Goal: Information Seeking & Learning: Learn about a topic

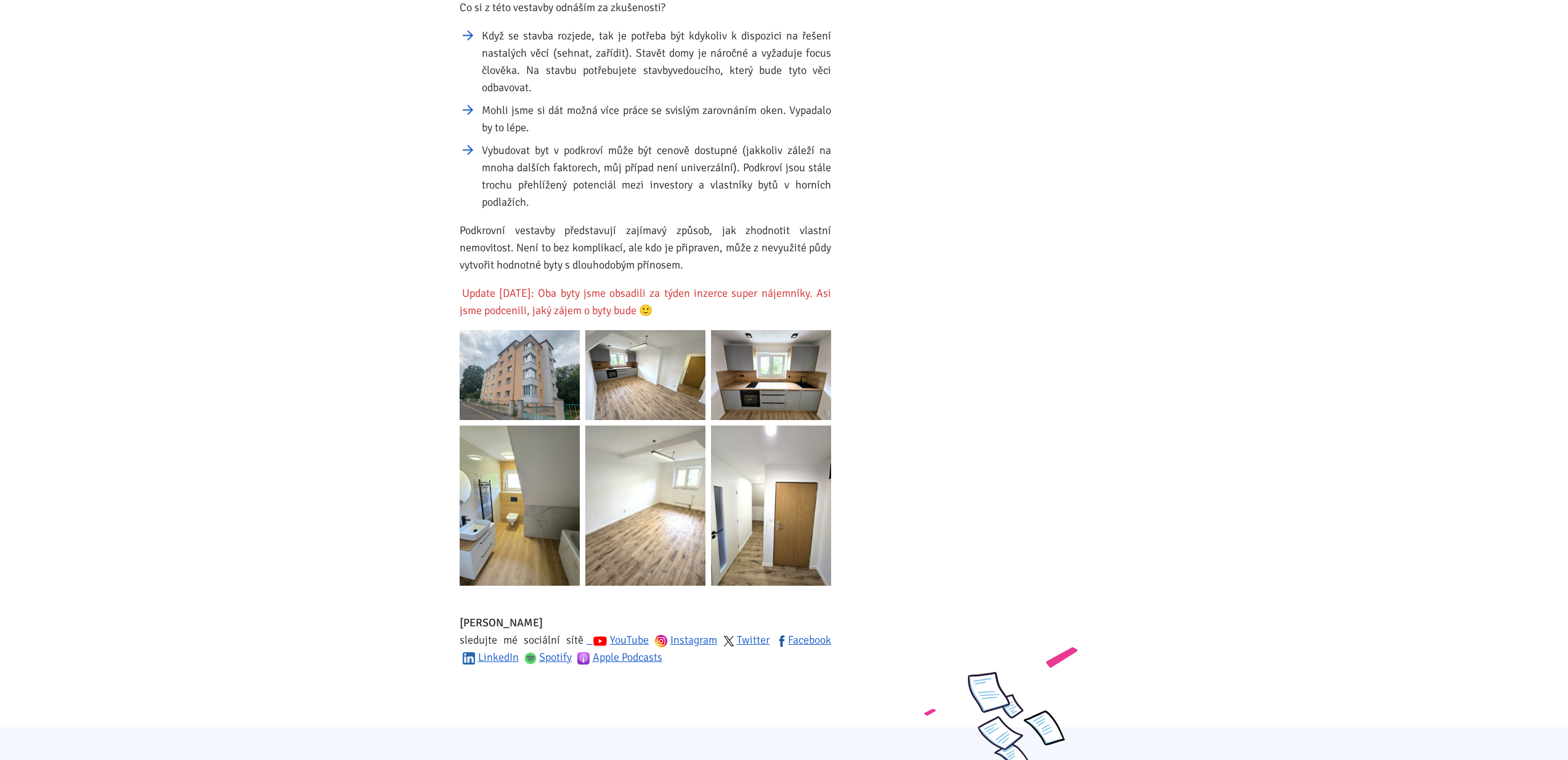
scroll to position [1714, 0]
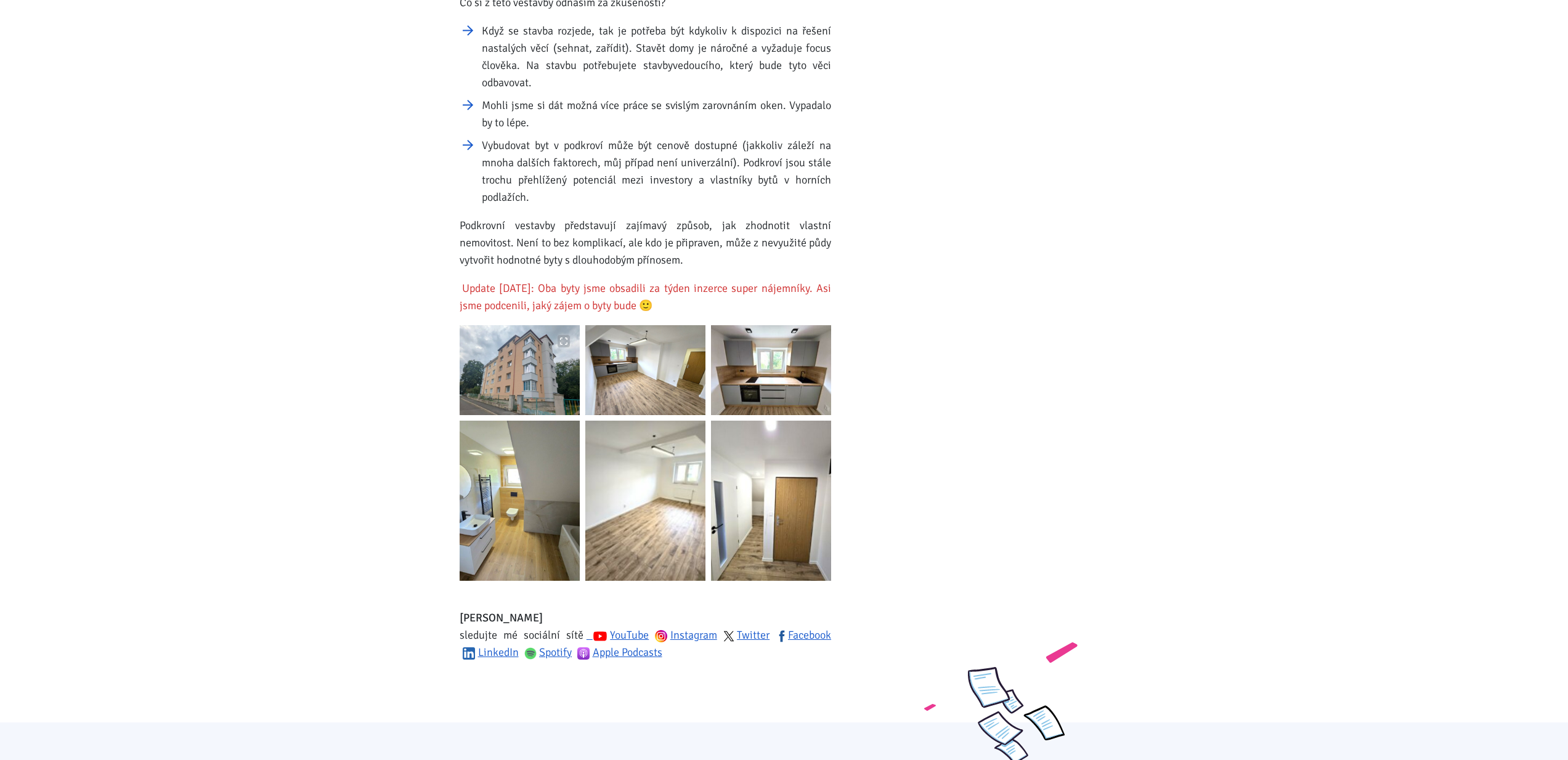
click at [553, 344] on img at bounding box center [519, 370] width 120 height 90
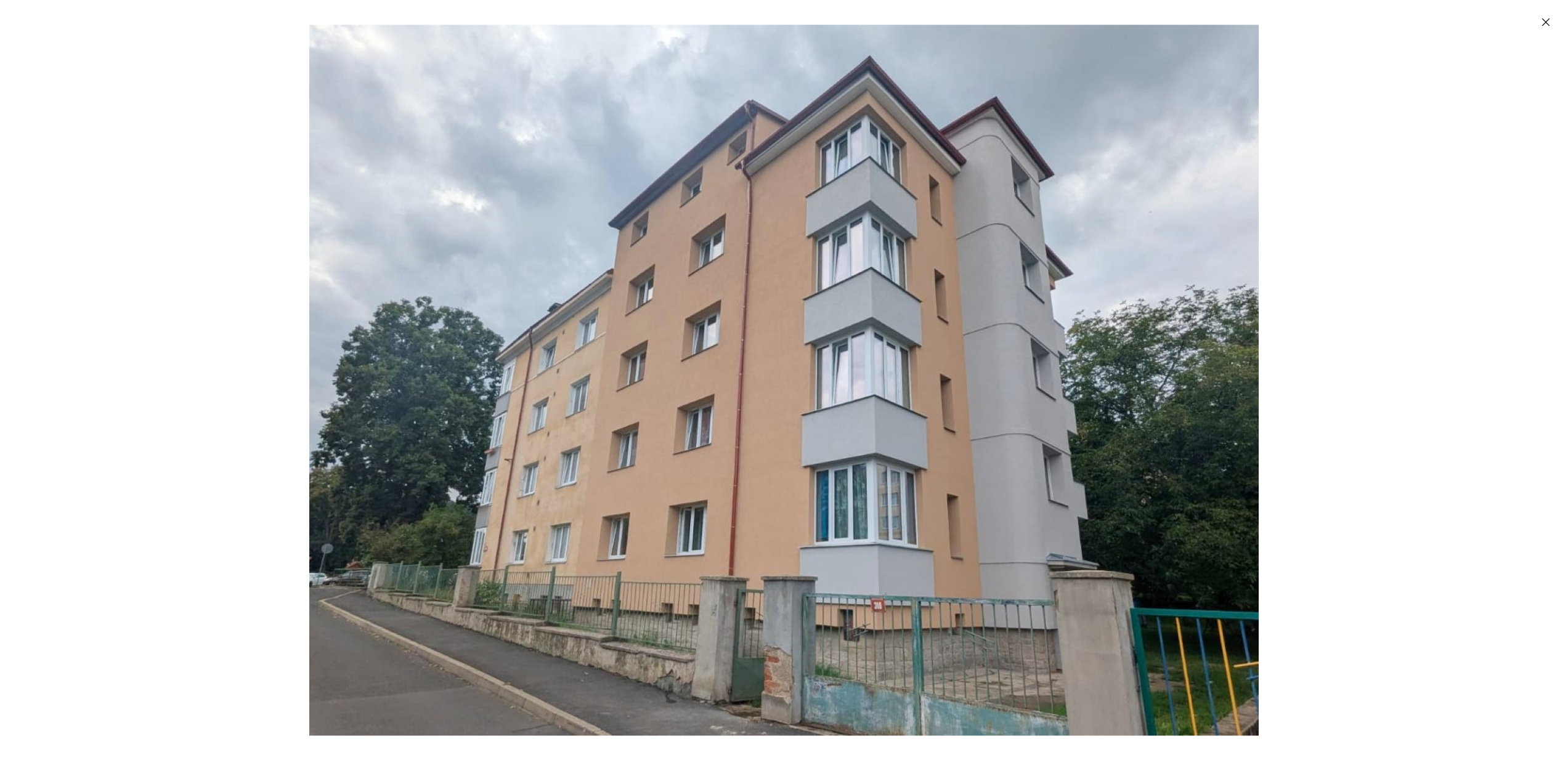
click at [1547, 24] on icon "Zavřít" at bounding box center [1545, 22] width 12 height 12
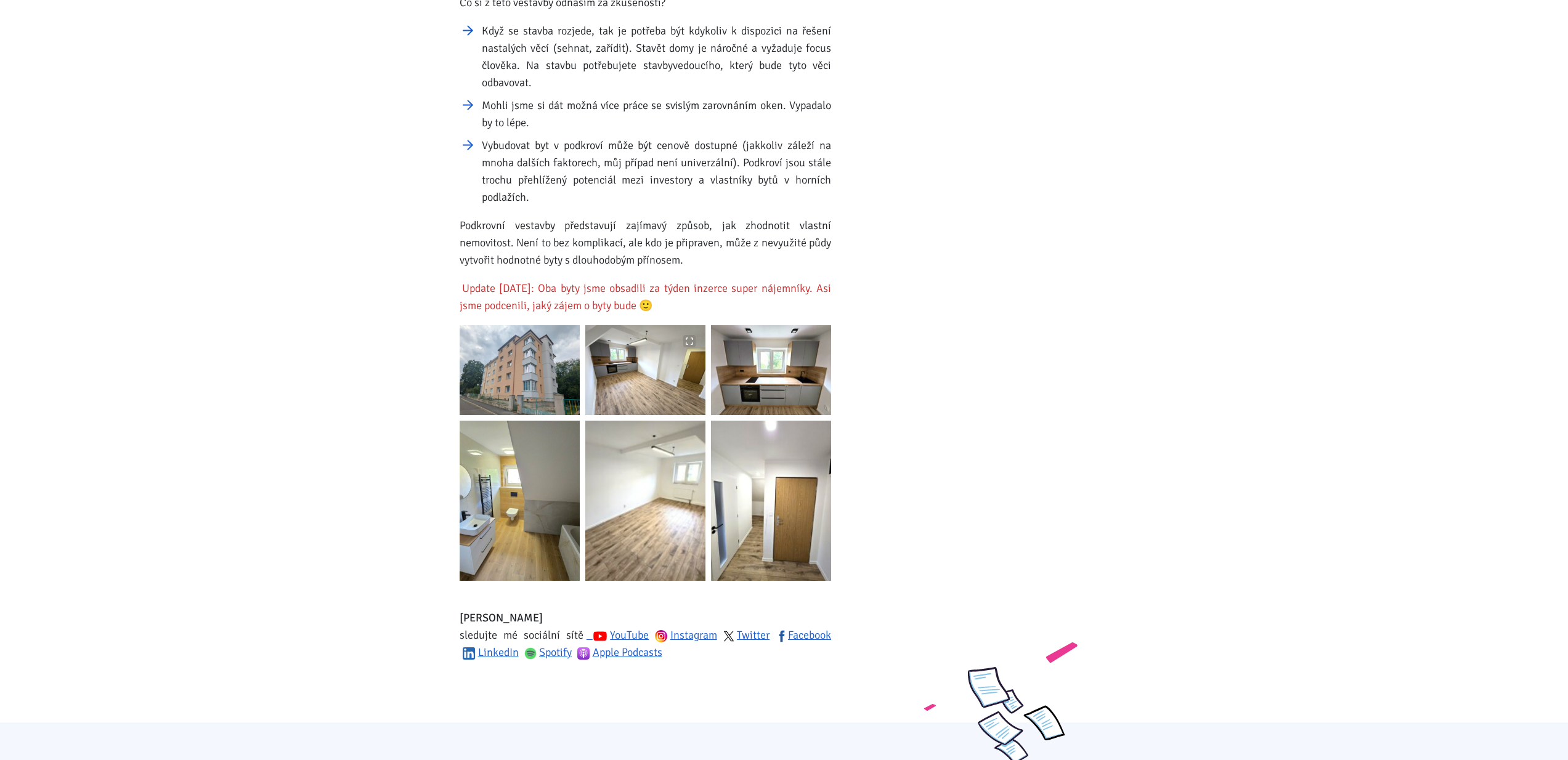
click at [687, 346] on img at bounding box center [645, 370] width 120 height 90
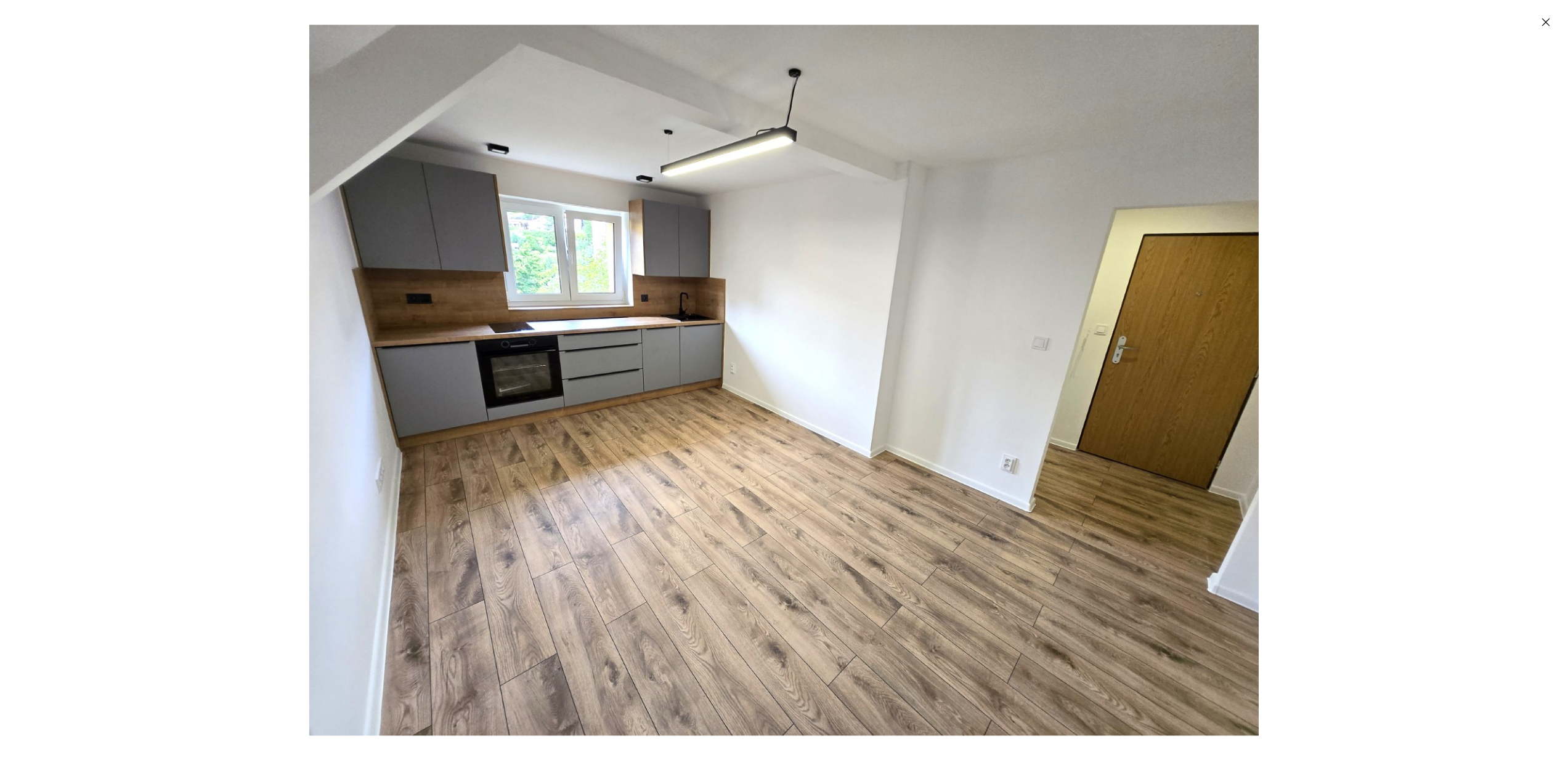
drag, startPoint x: 1331, startPoint y: 288, endPoint x: 1151, endPoint y: 336, distance: 186.3
click at [1331, 288] on div "Enlarged image" at bounding box center [784, 380] width 1568 height 760
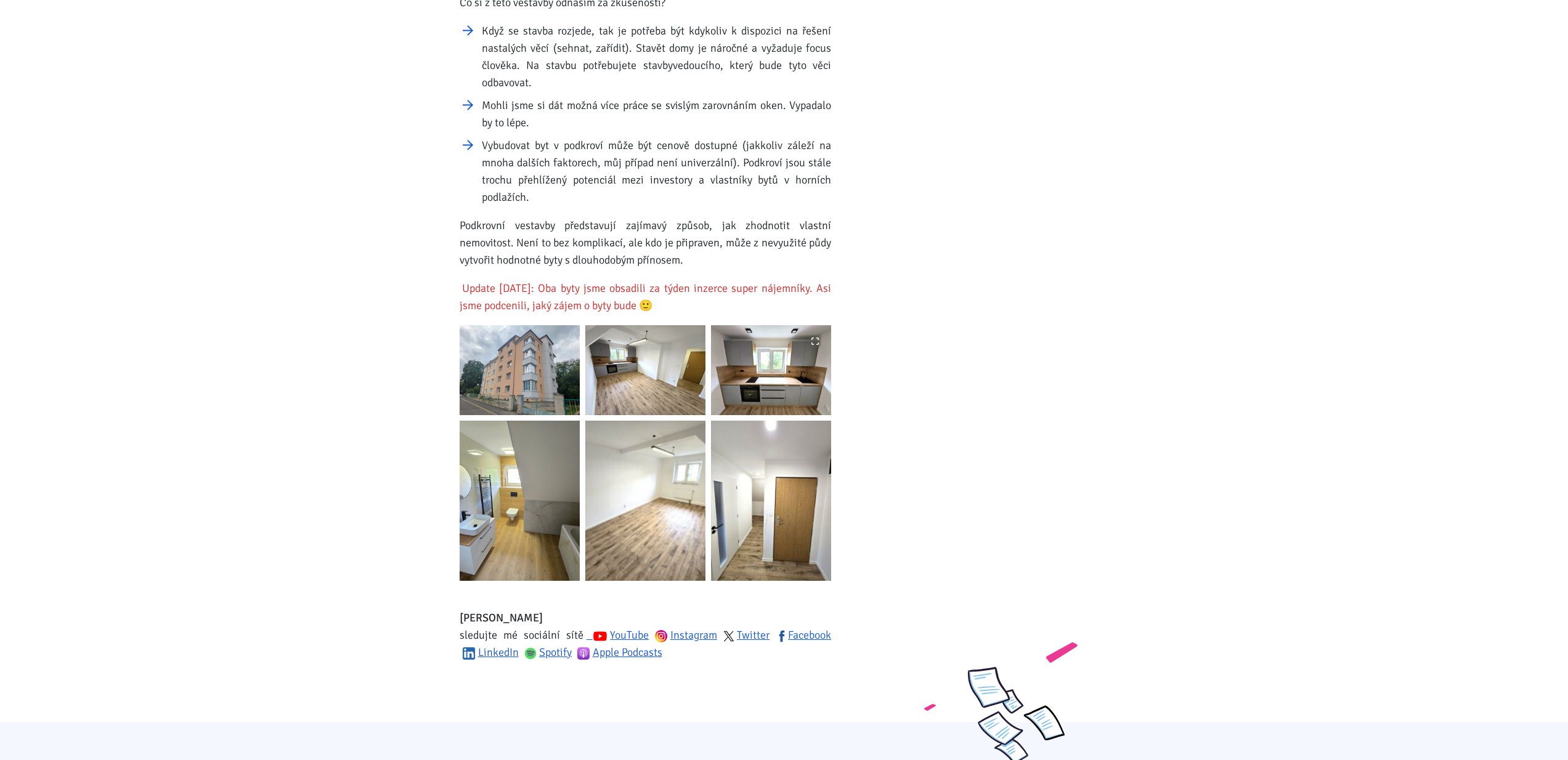
click at [761, 353] on img at bounding box center [771, 370] width 120 height 90
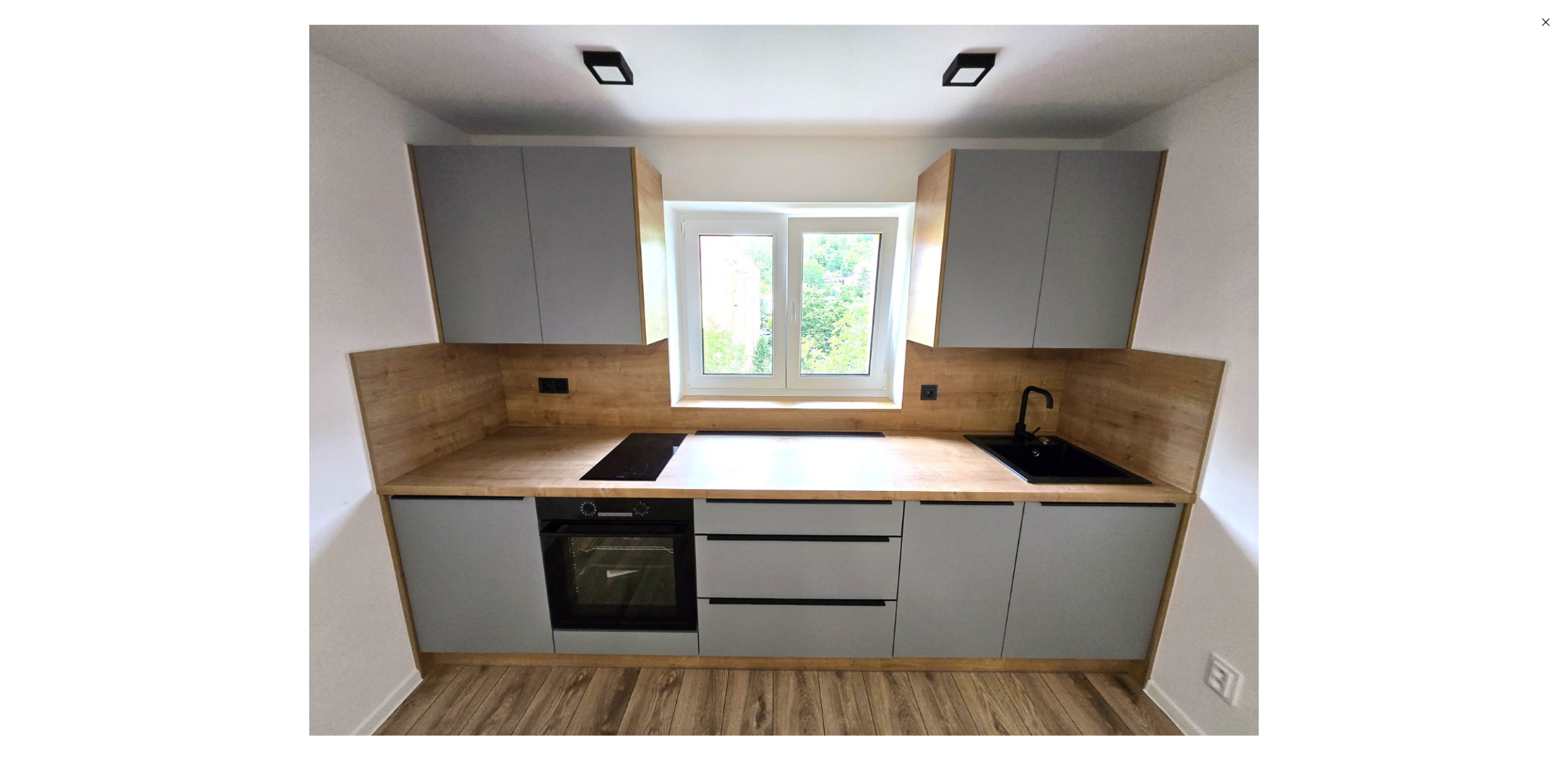
click at [1409, 325] on div "Enlarged image" at bounding box center [784, 380] width 1568 height 760
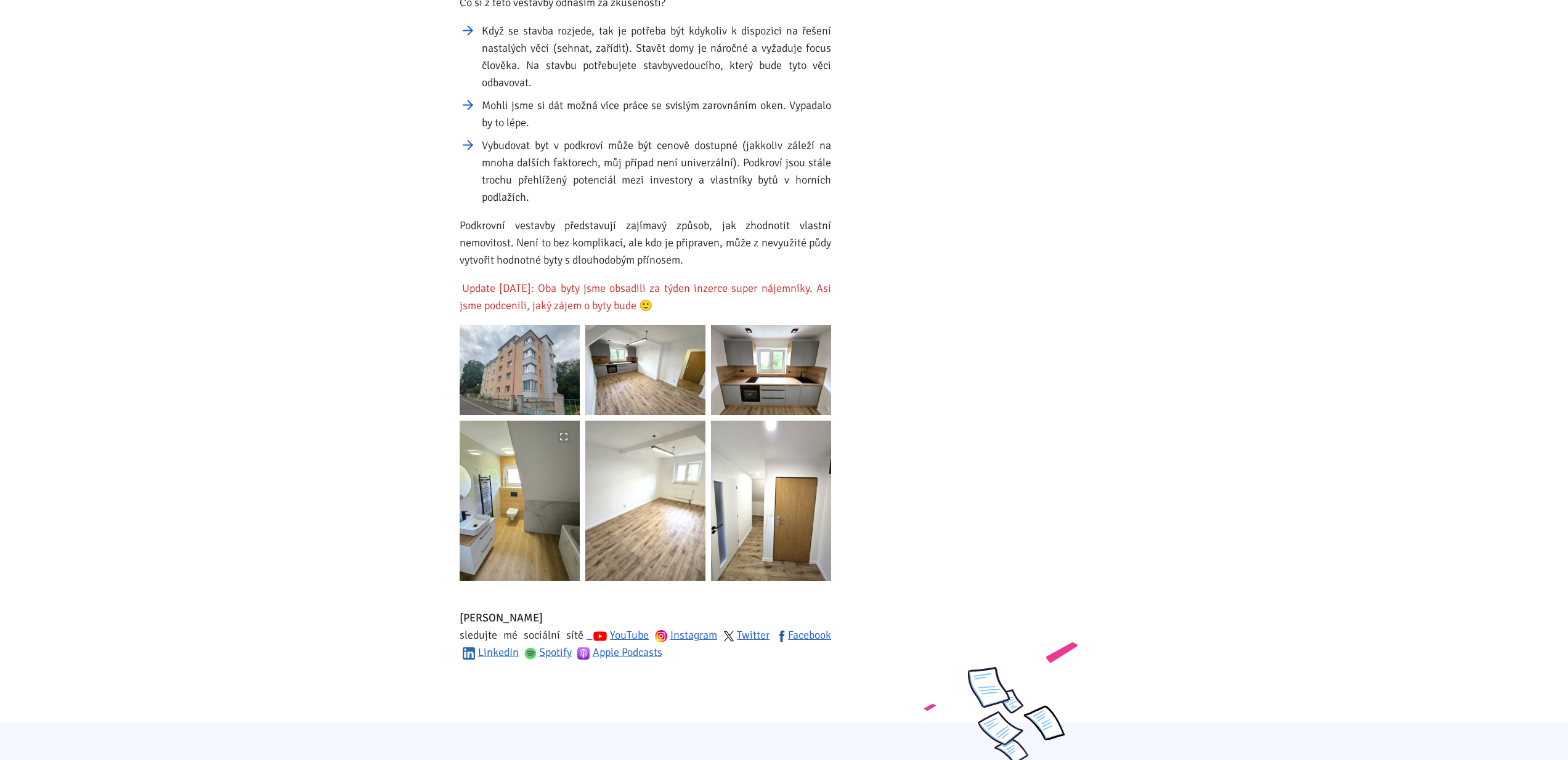
click at [490, 476] on img at bounding box center [519, 500] width 120 height 160
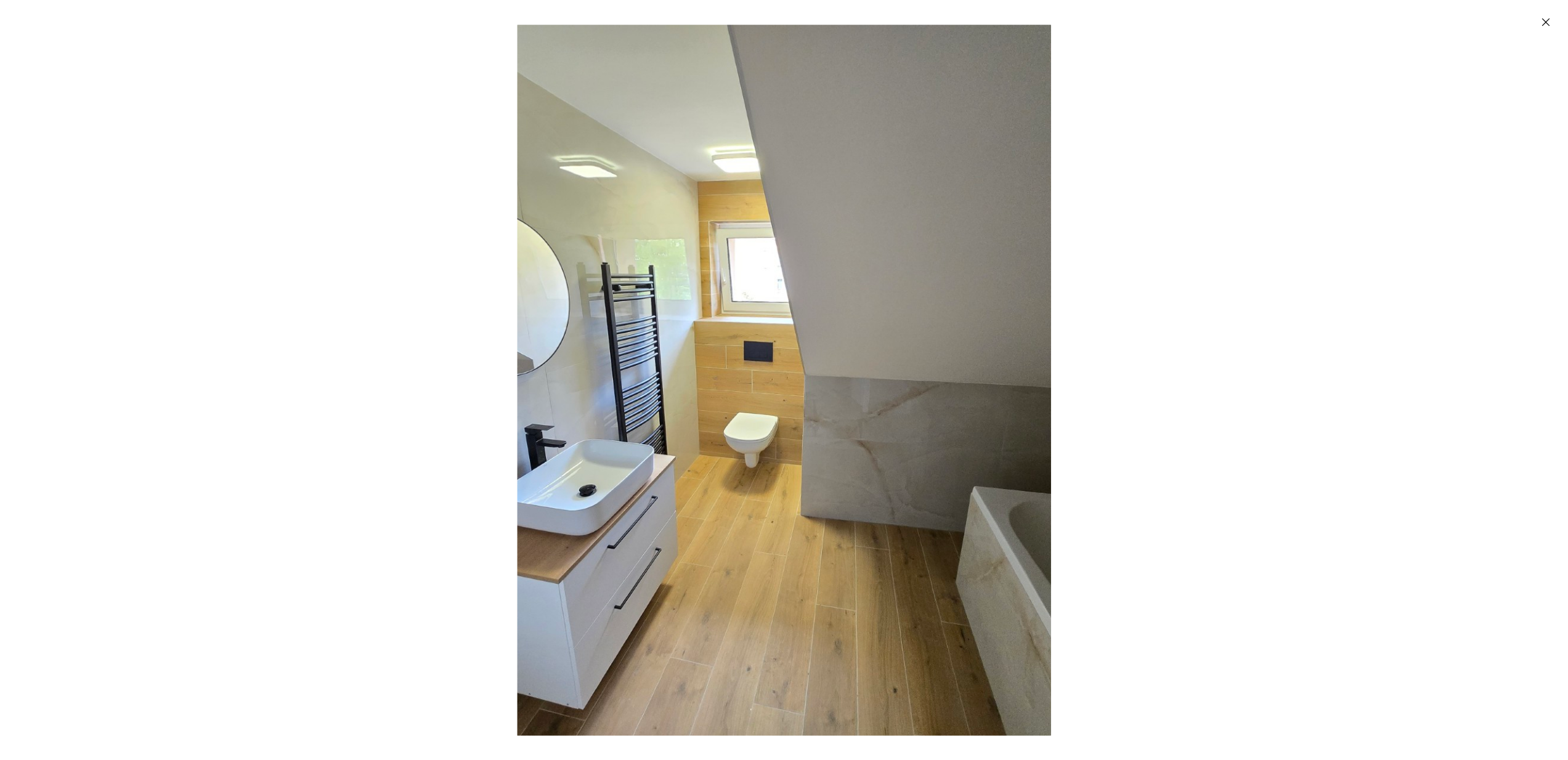
click at [1151, 399] on div "Enlarged image" at bounding box center [784, 380] width 1568 height 760
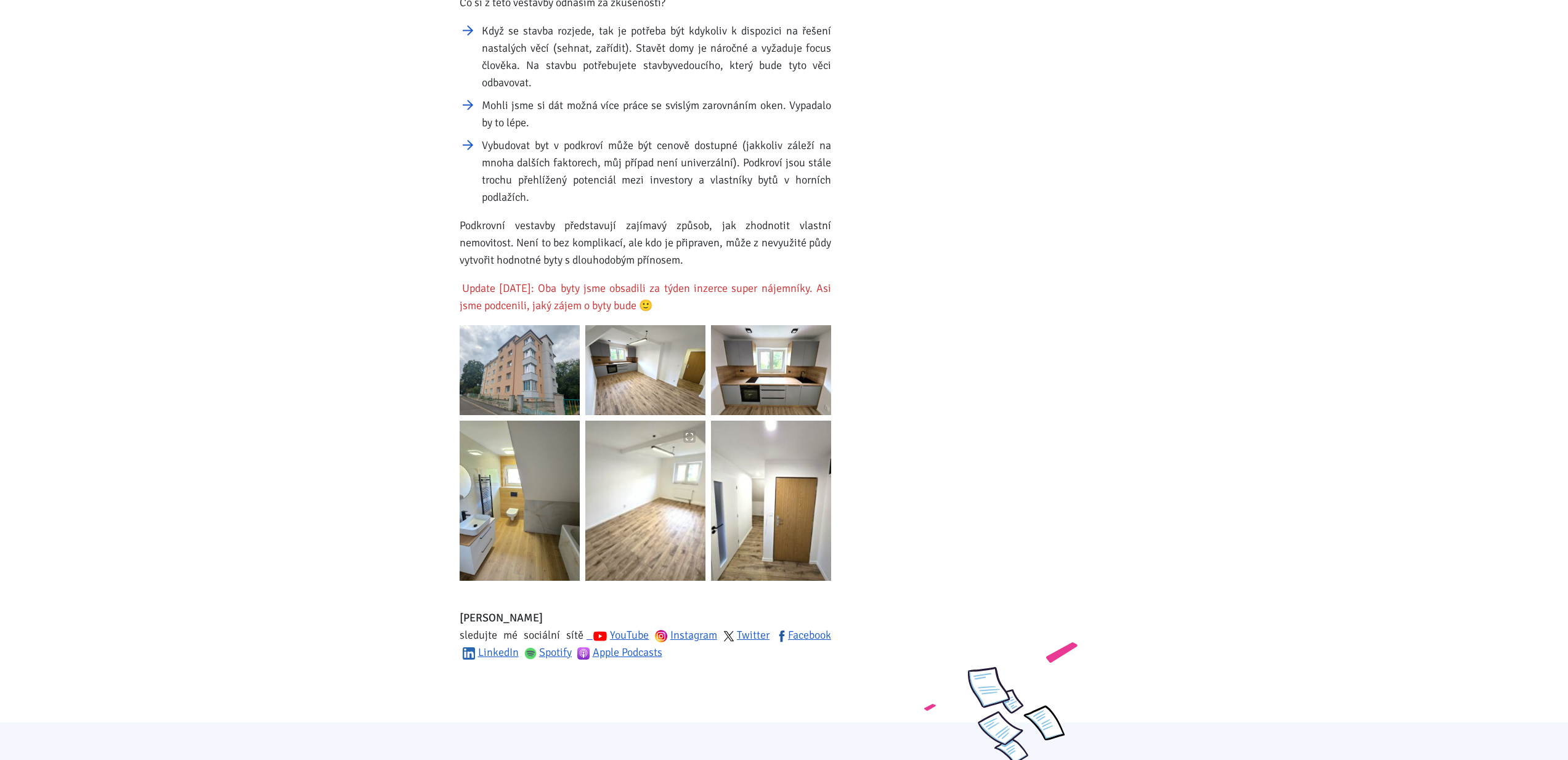
click at [648, 485] on img at bounding box center [645, 500] width 120 height 160
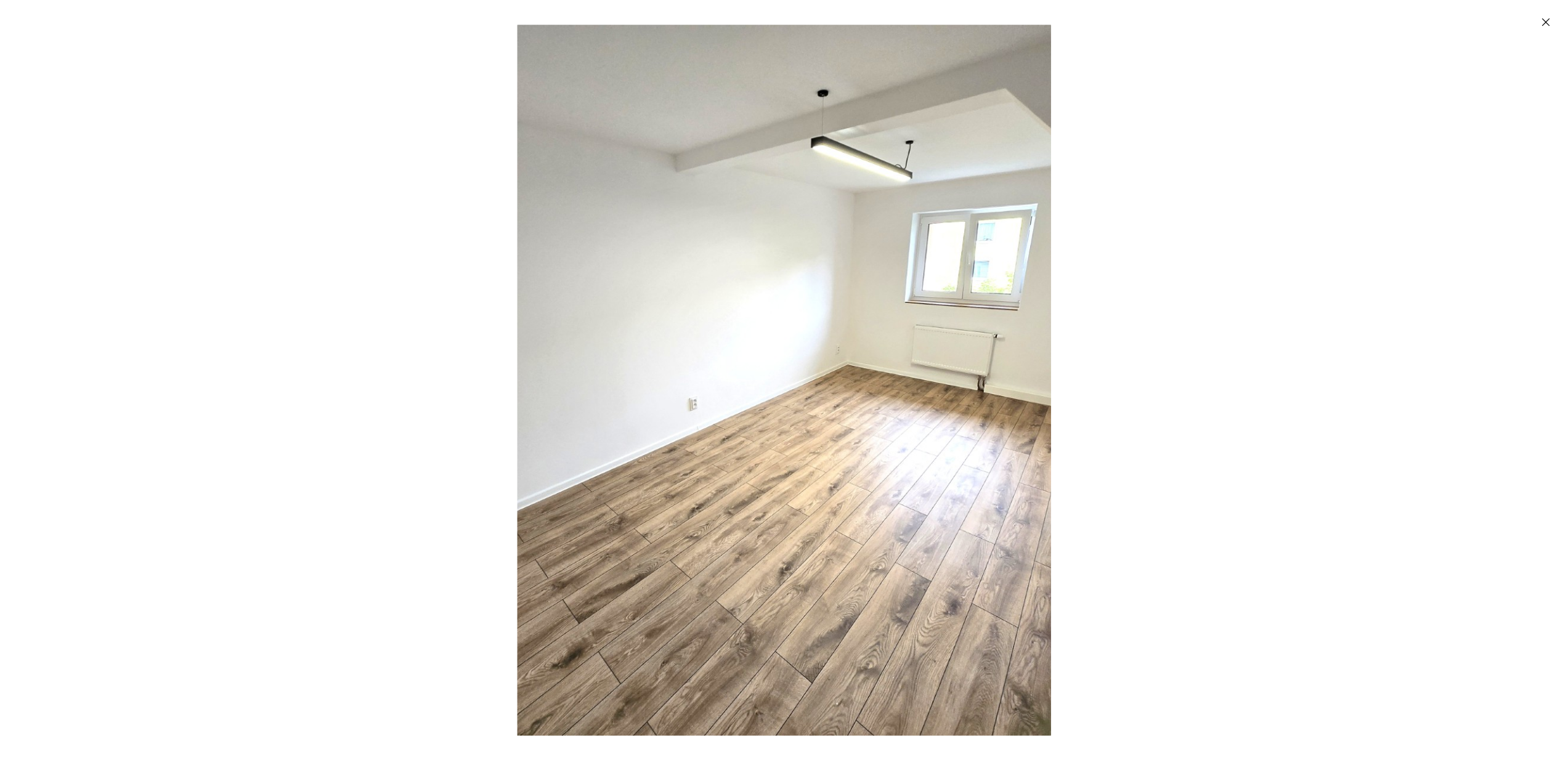
click at [1163, 387] on div "Enlarged image" at bounding box center [784, 380] width 1568 height 760
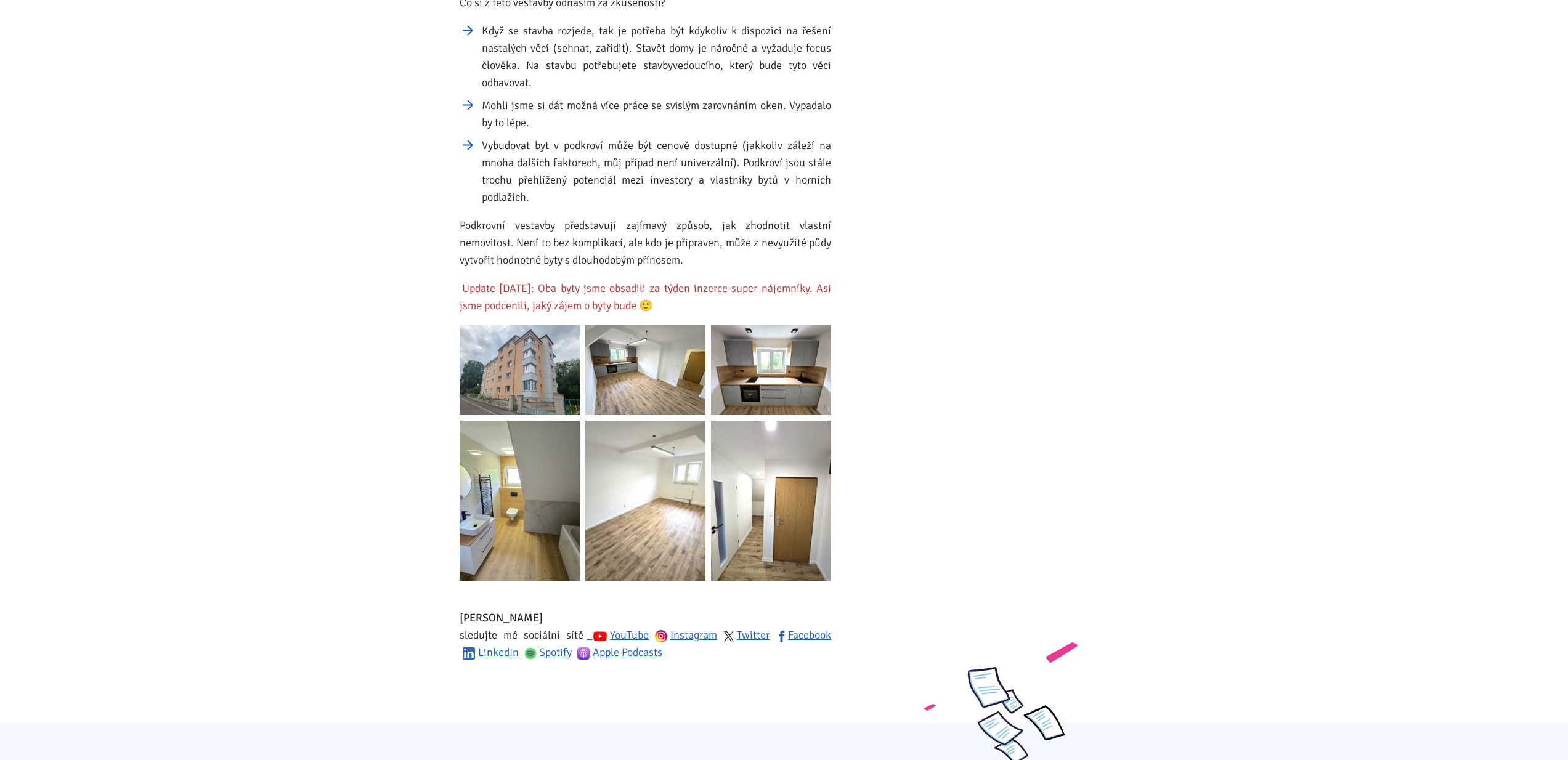
click at [745, 513] on img at bounding box center [771, 500] width 120 height 160
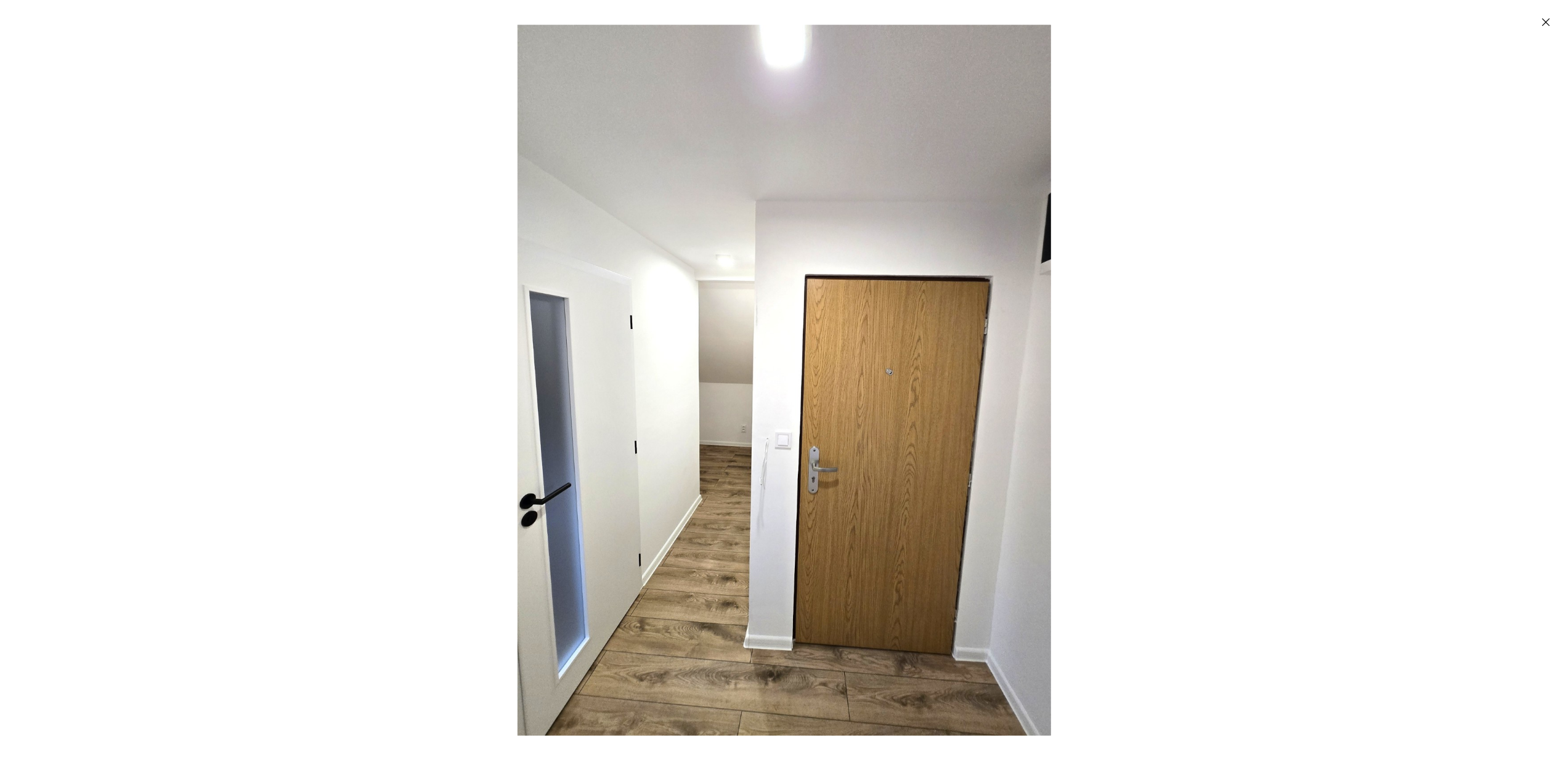
click at [1158, 433] on div "Enlarged image" at bounding box center [784, 380] width 1568 height 760
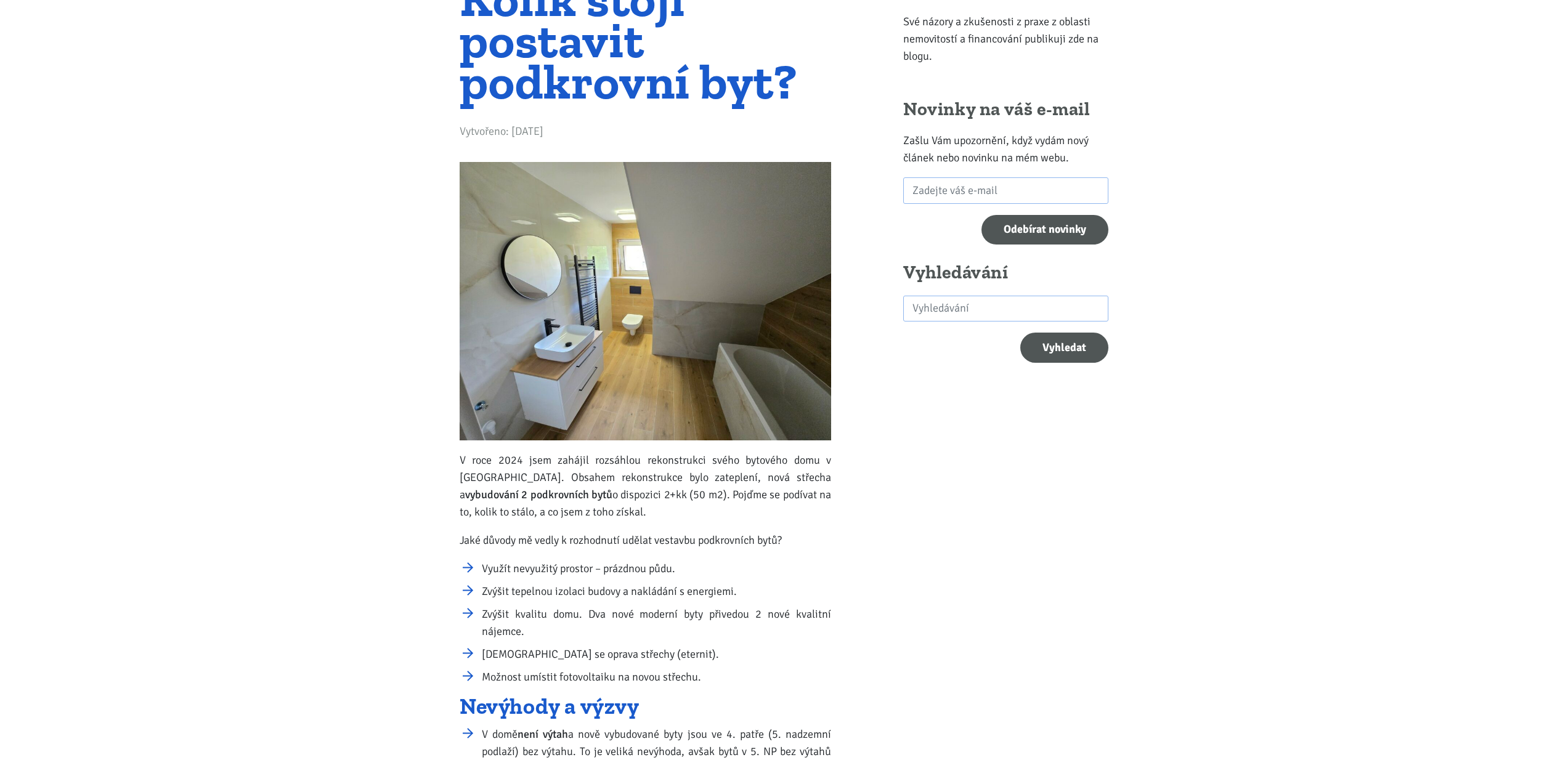
scroll to position [0, 0]
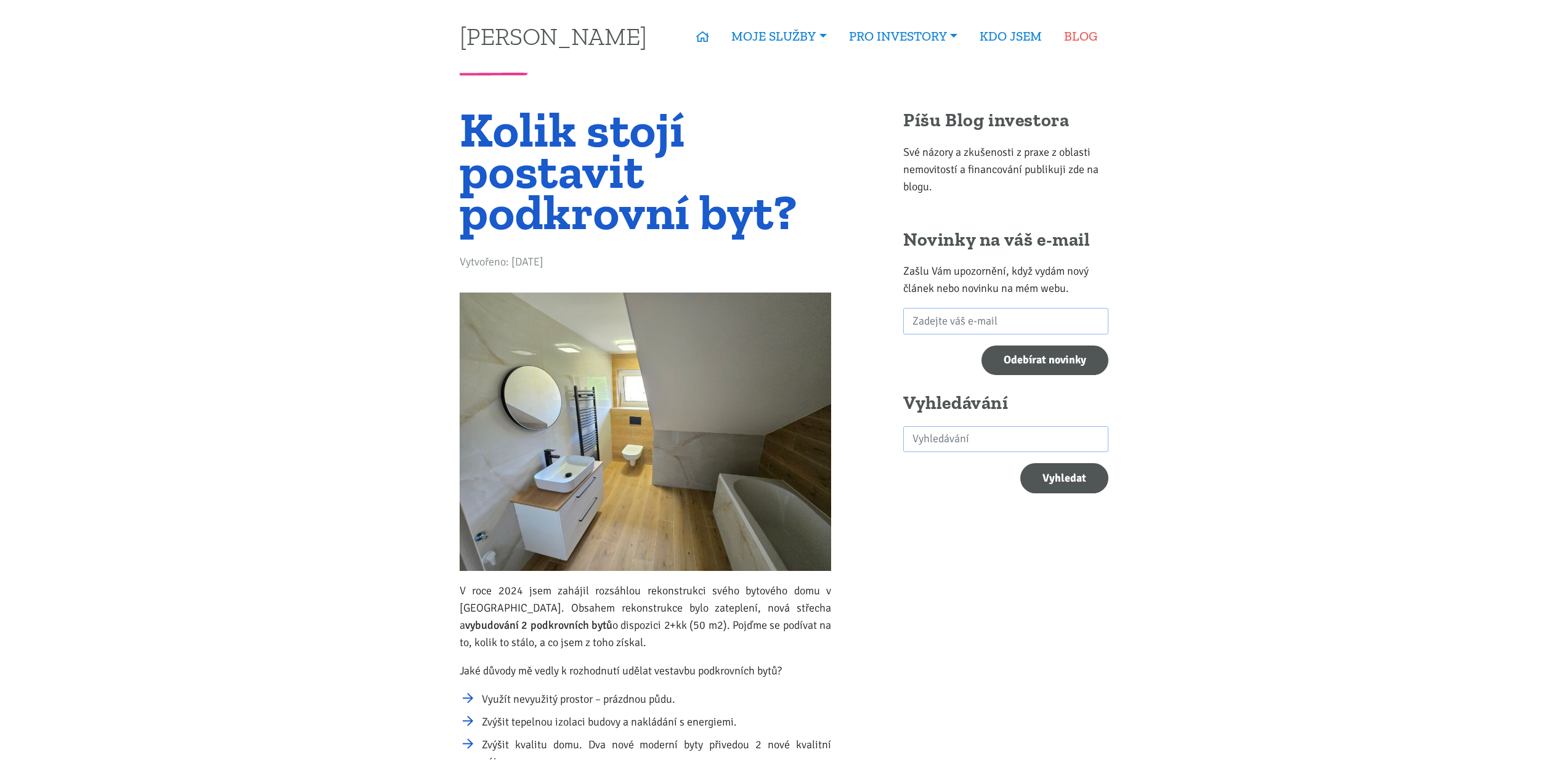
click at [1080, 34] on link "BLOG" at bounding box center [1081, 36] width 55 height 28
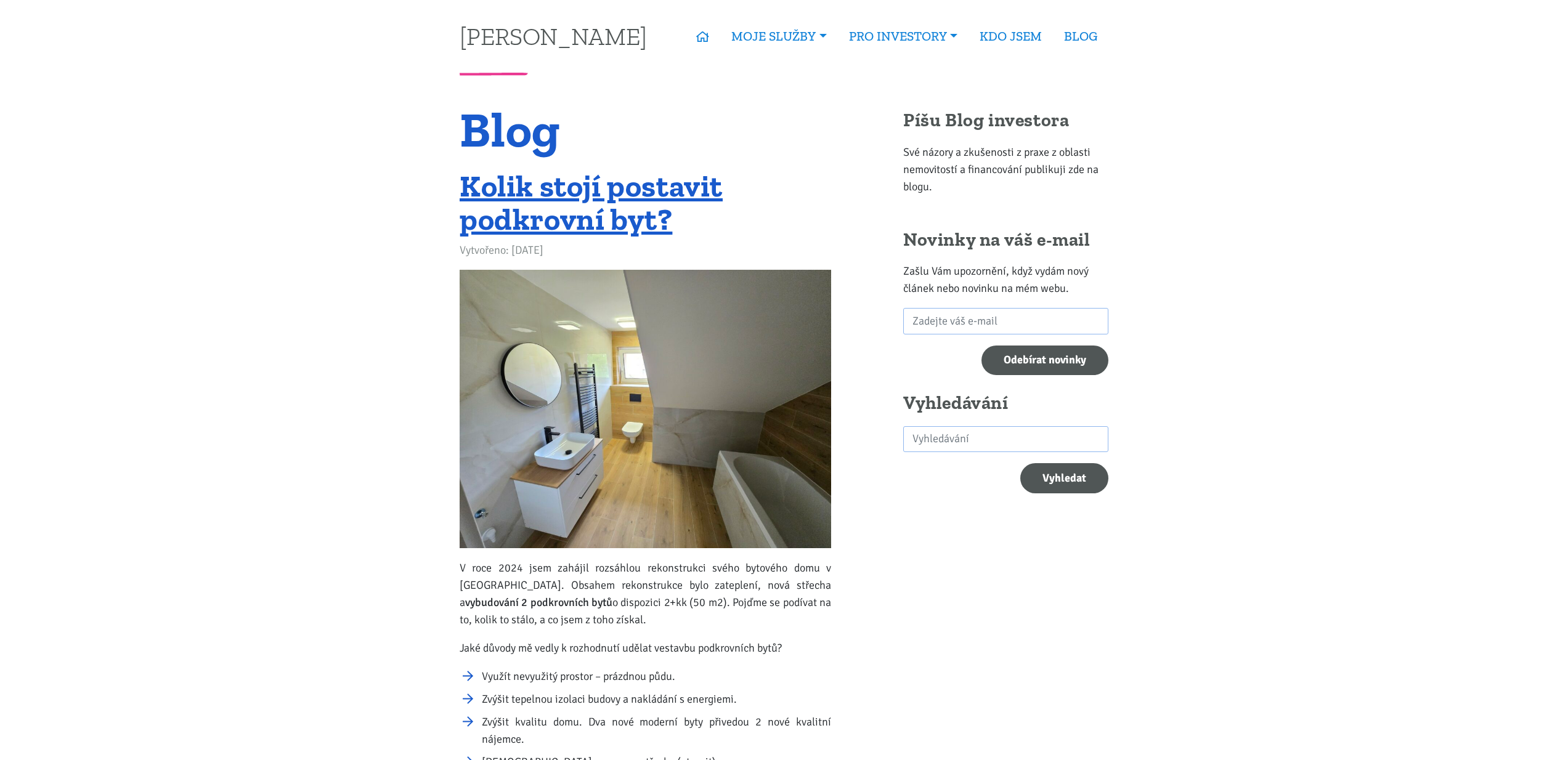
click at [515, 121] on h1 "Blog" at bounding box center [645, 129] width 372 height 41
click at [1062, 35] on link "BLOG" at bounding box center [1081, 36] width 55 height 28
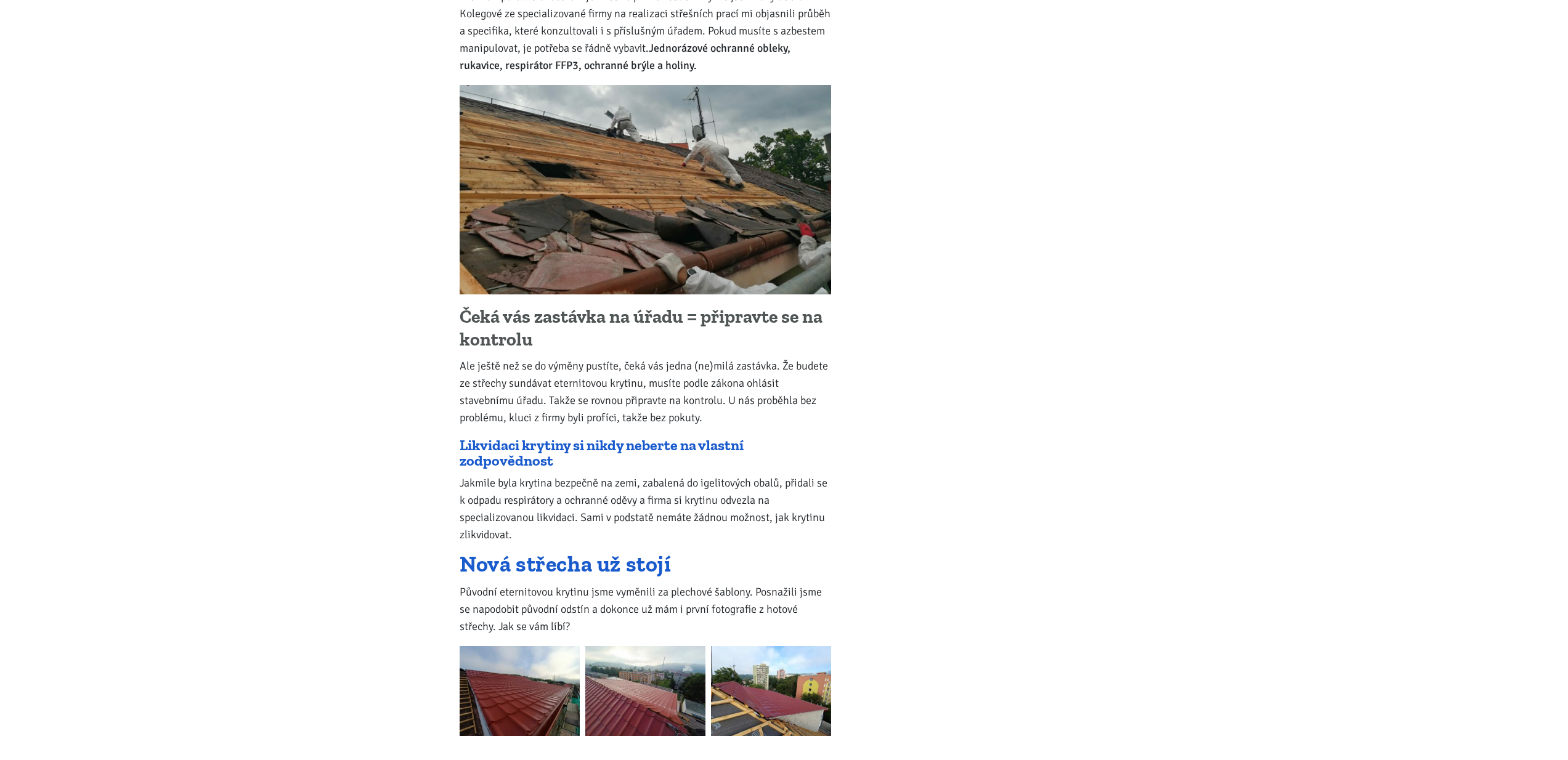
scroll to position [12719, 0]
click at [514, 645] on img at bounding box center [519, 690] width 120 height 90
click at [533, 645] on img at bounding box center [519, 690] width 120 height 90
click at [619, 645] on img at bounding box center [645, 690] width 120 height 90
click at [741, 645] on img at bounding box center [771, 690] width 120 height 90
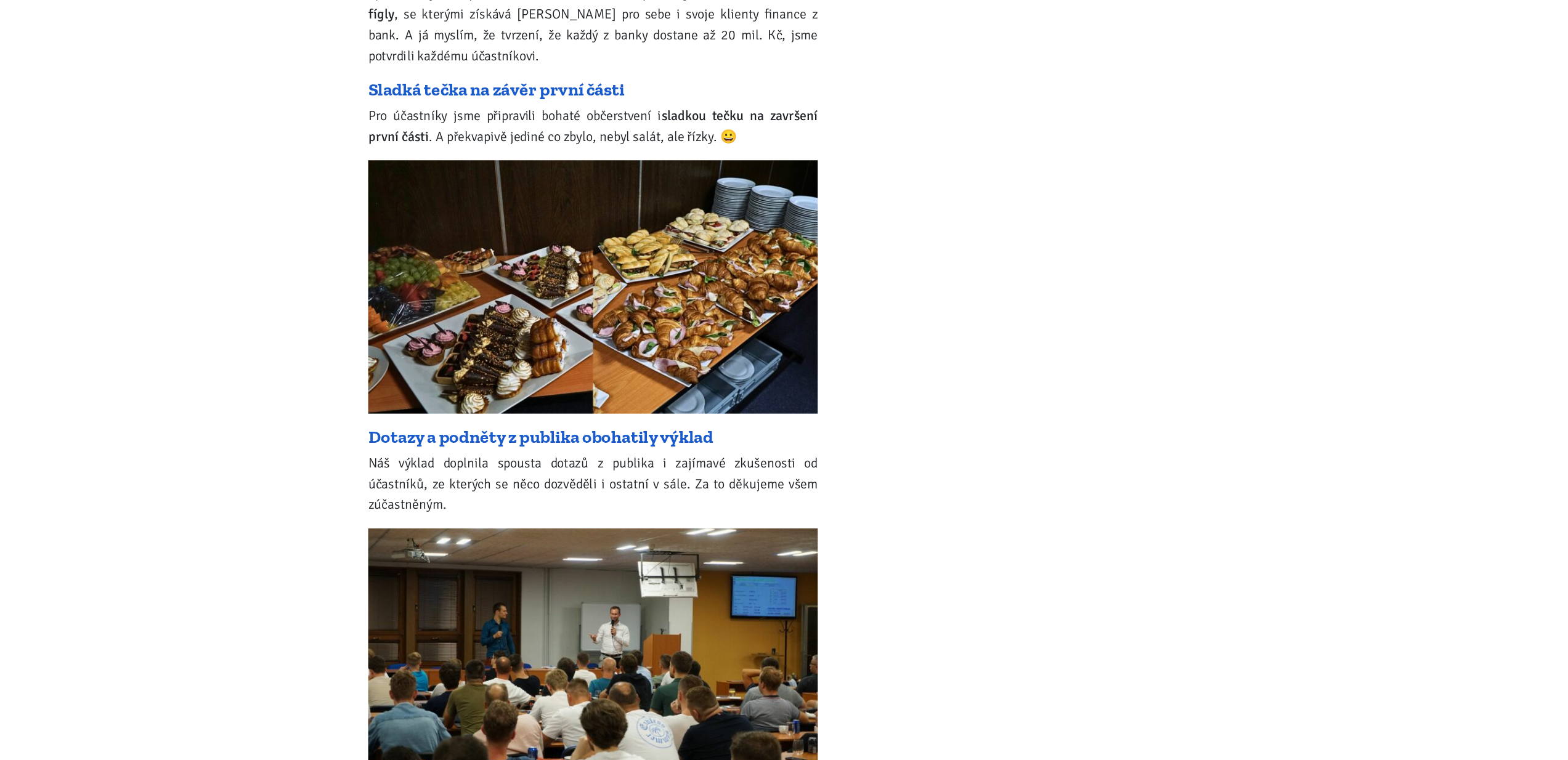
scroll to position [9501, 0]
